Goal: Information Seeking & Learning: Learn about a topic

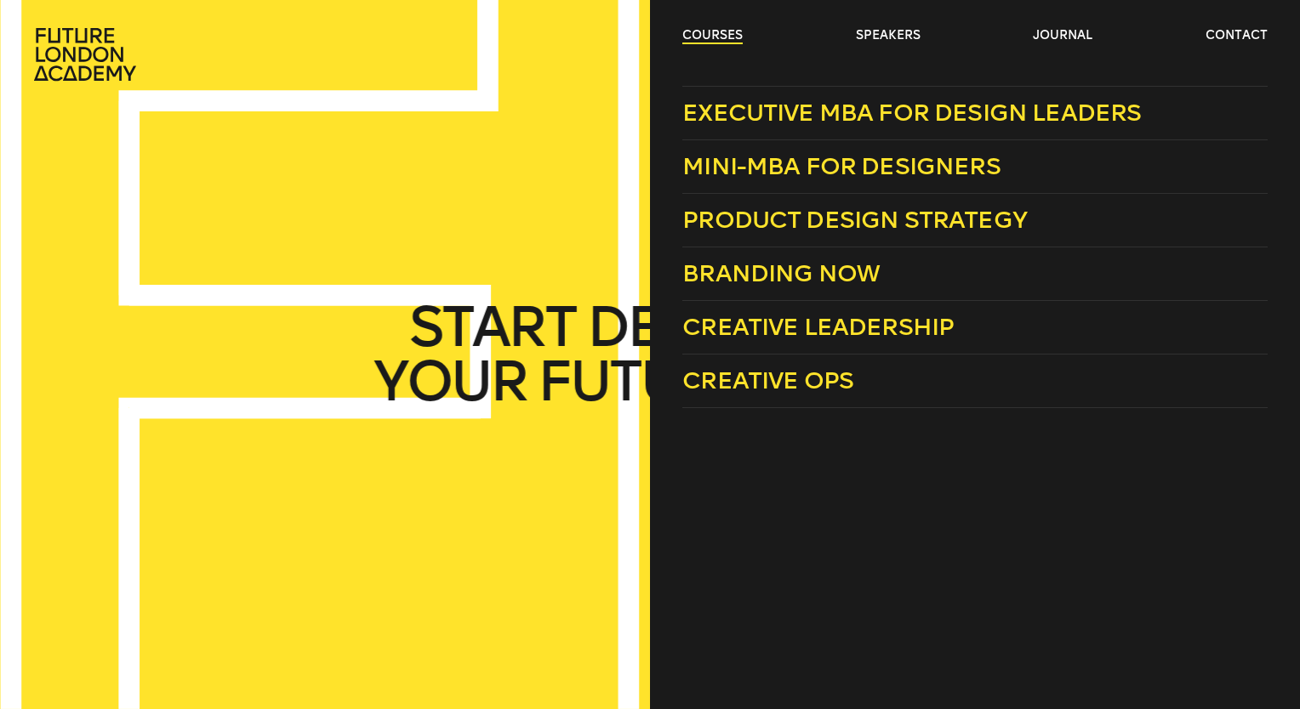
click at [699, 38] on link "courses" at bounding box center [712, 35] width 60 height 17
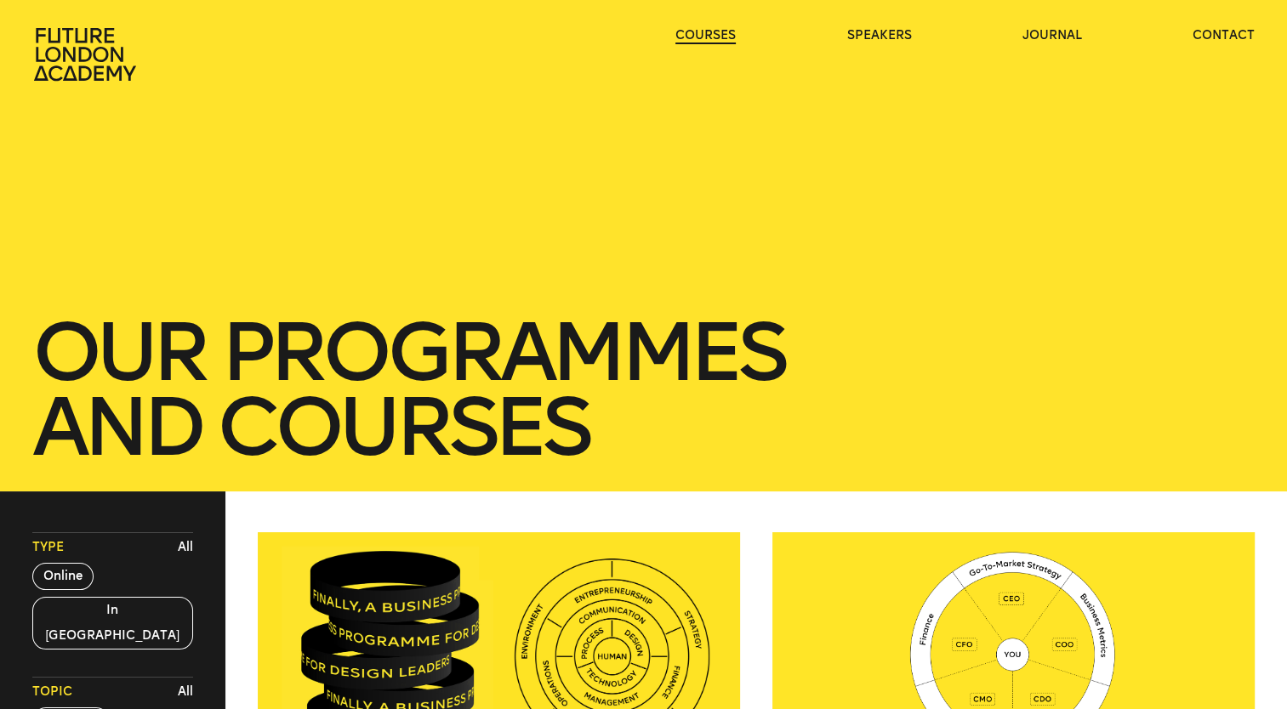
click at [698, 37] on link "courses" at bounding box center [705, 35] width 60 height 17
click at [694, 35] on link "courses" at bounding box center [705, 35] width 60 height 17
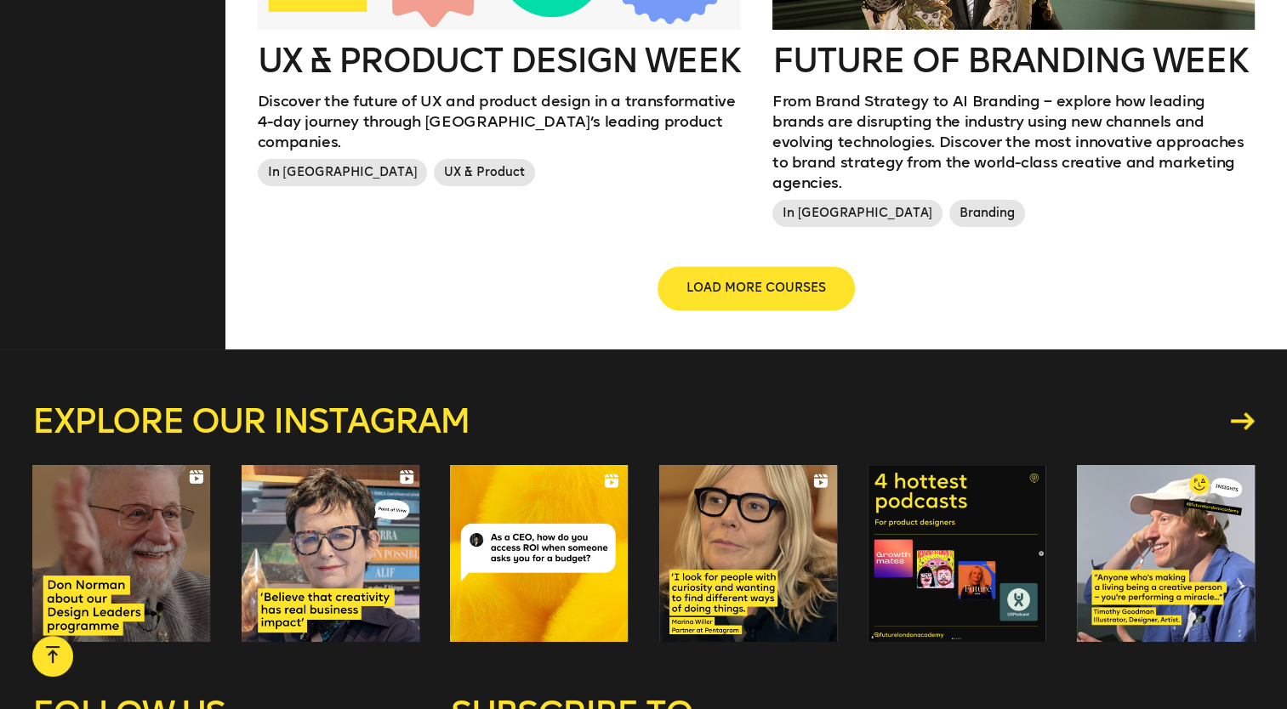
scroll to position [2211, 0]
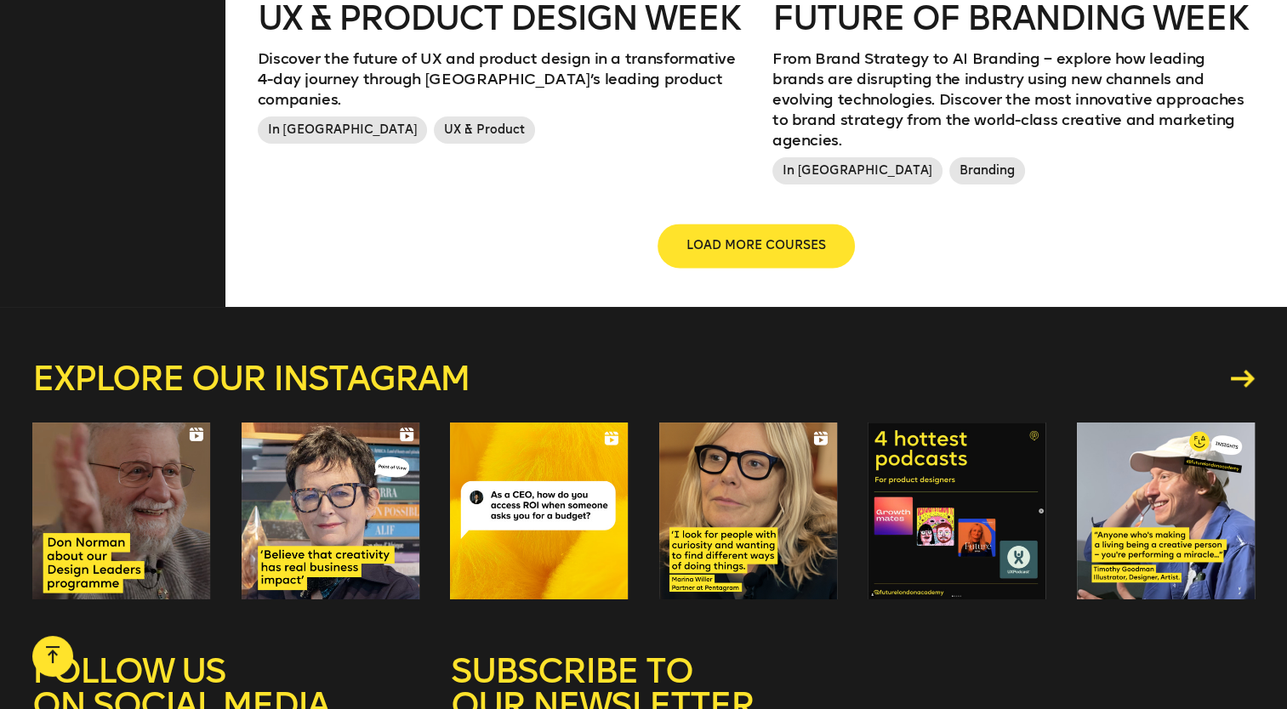
click at [769, 237] on span "LOAD MORE COURSES" at bounding box center [755, 245] width 139 height 17
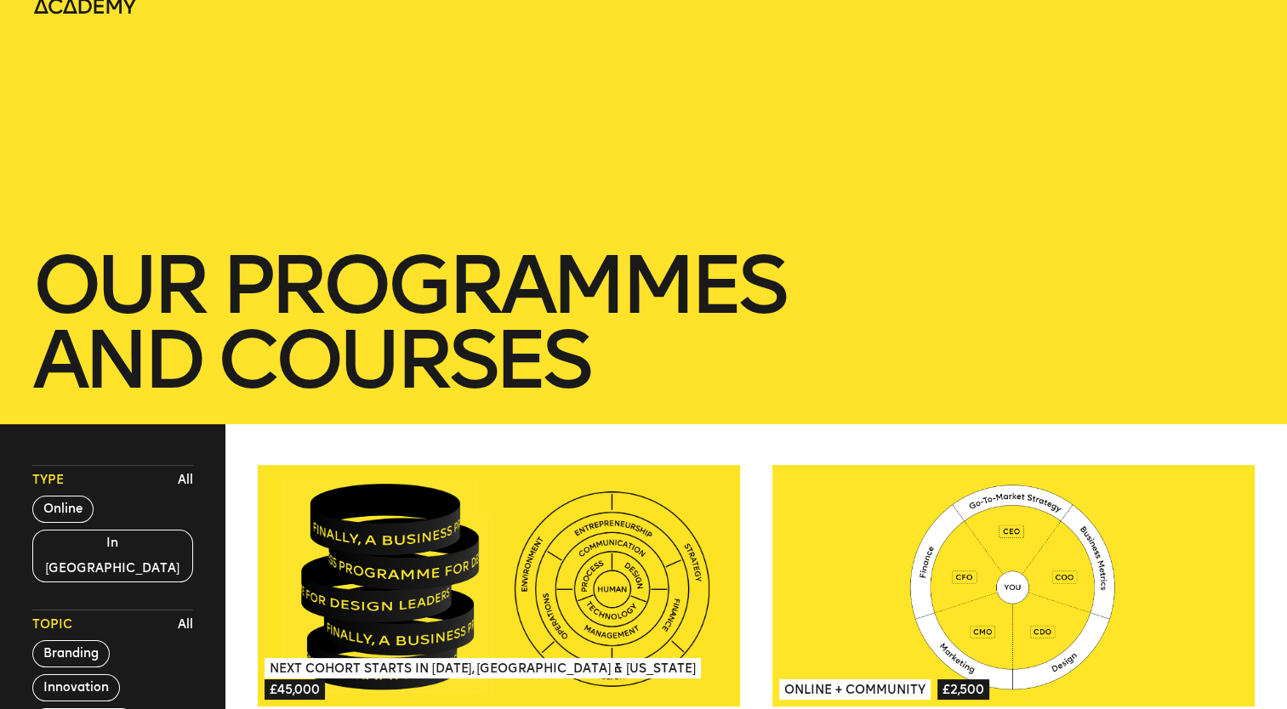
scroll to position [0, 0]
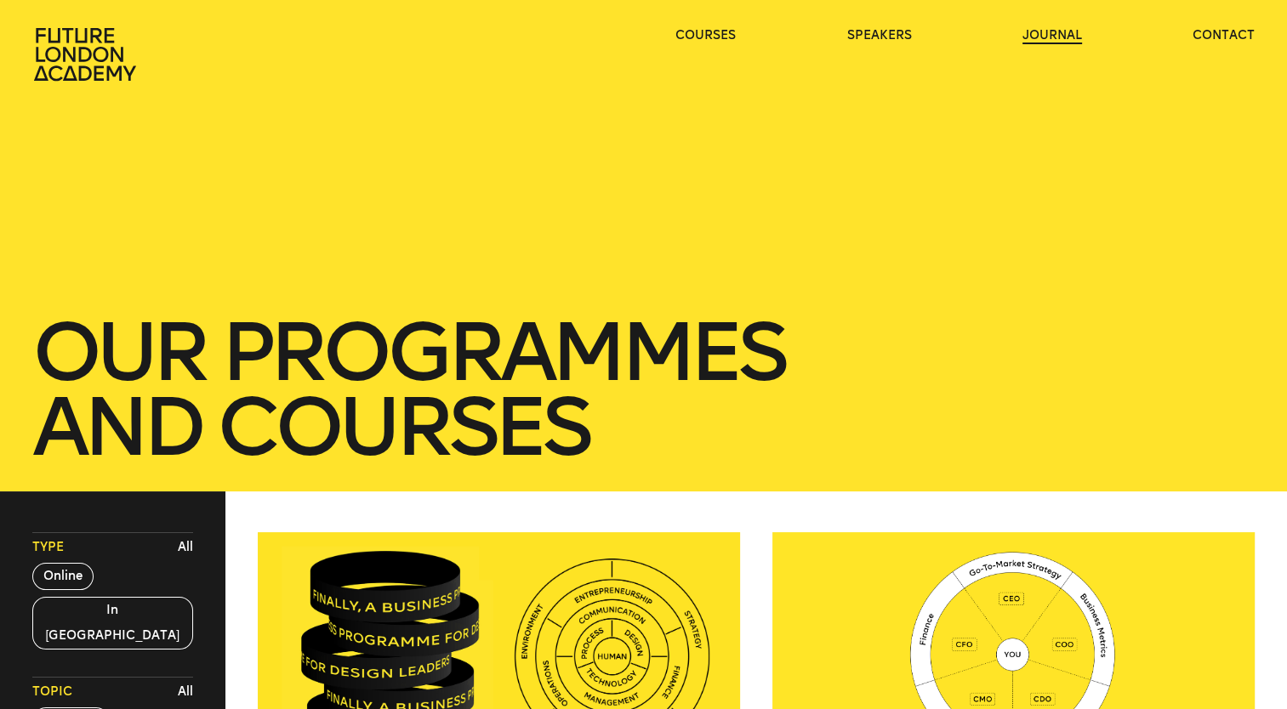
click at [1024, 32] on link "journal" at bounding box center [1052, 35] width 60 height 17
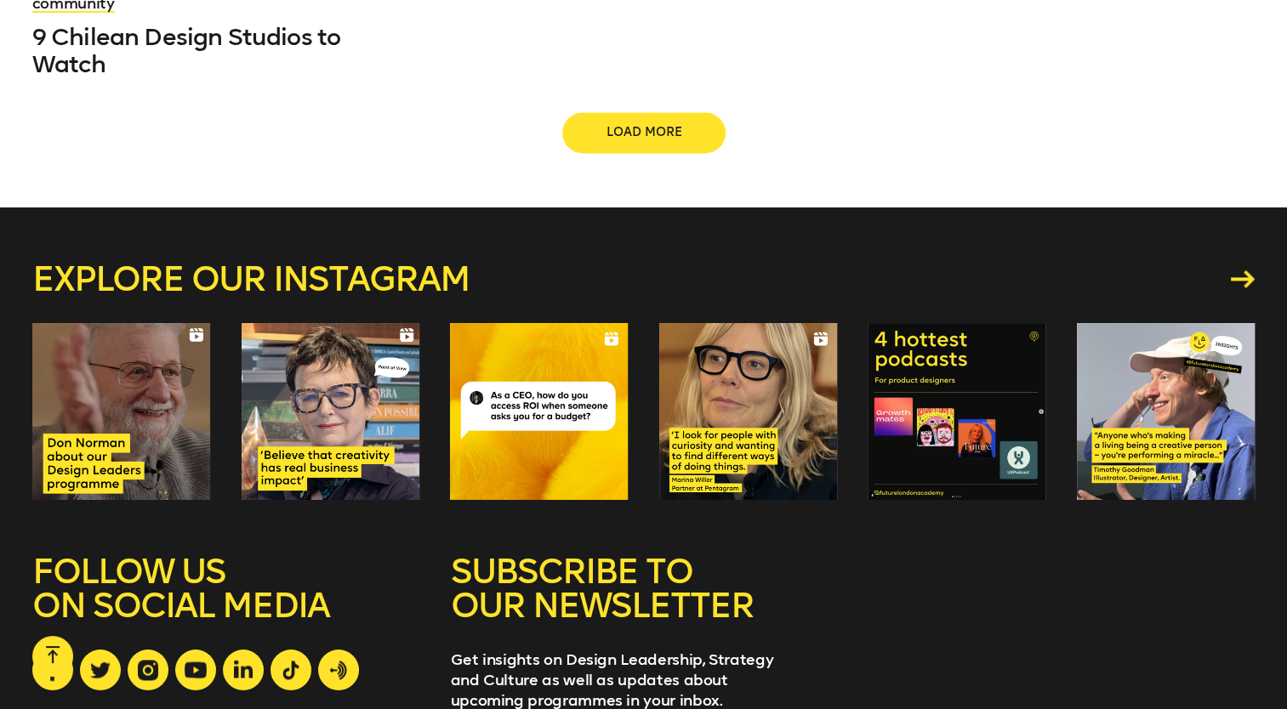
scroll to position [1871, 0]
